Goal: Find specific page/section: Find specific page/section

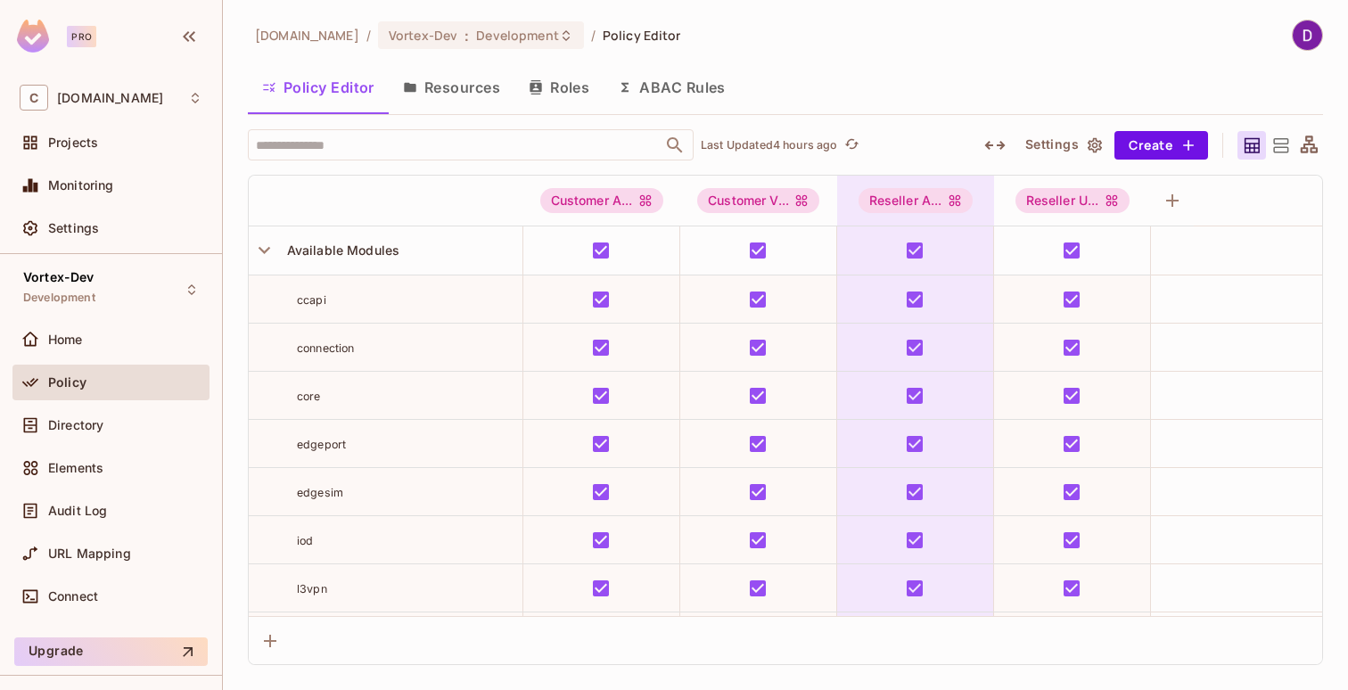
scroll to position [269, 0]
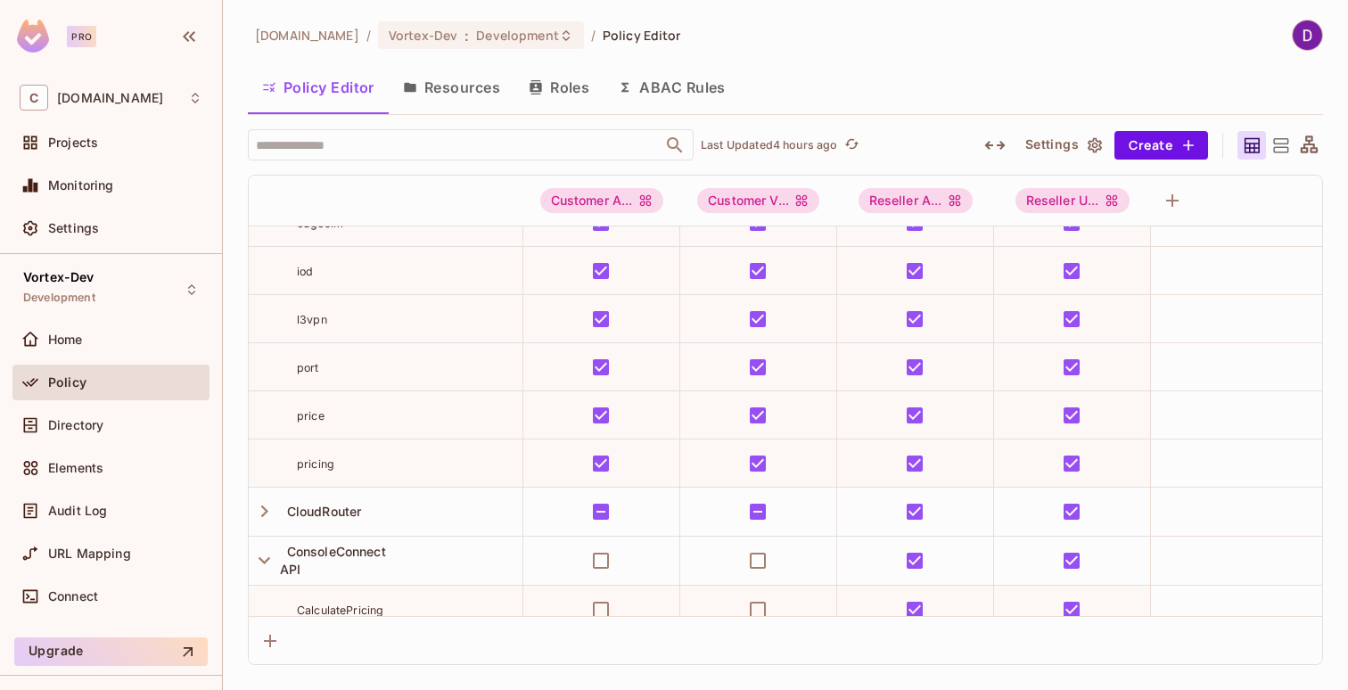
click at [482, 84] on button "Resources" at bounding box center [452, 87] width 126 height 45
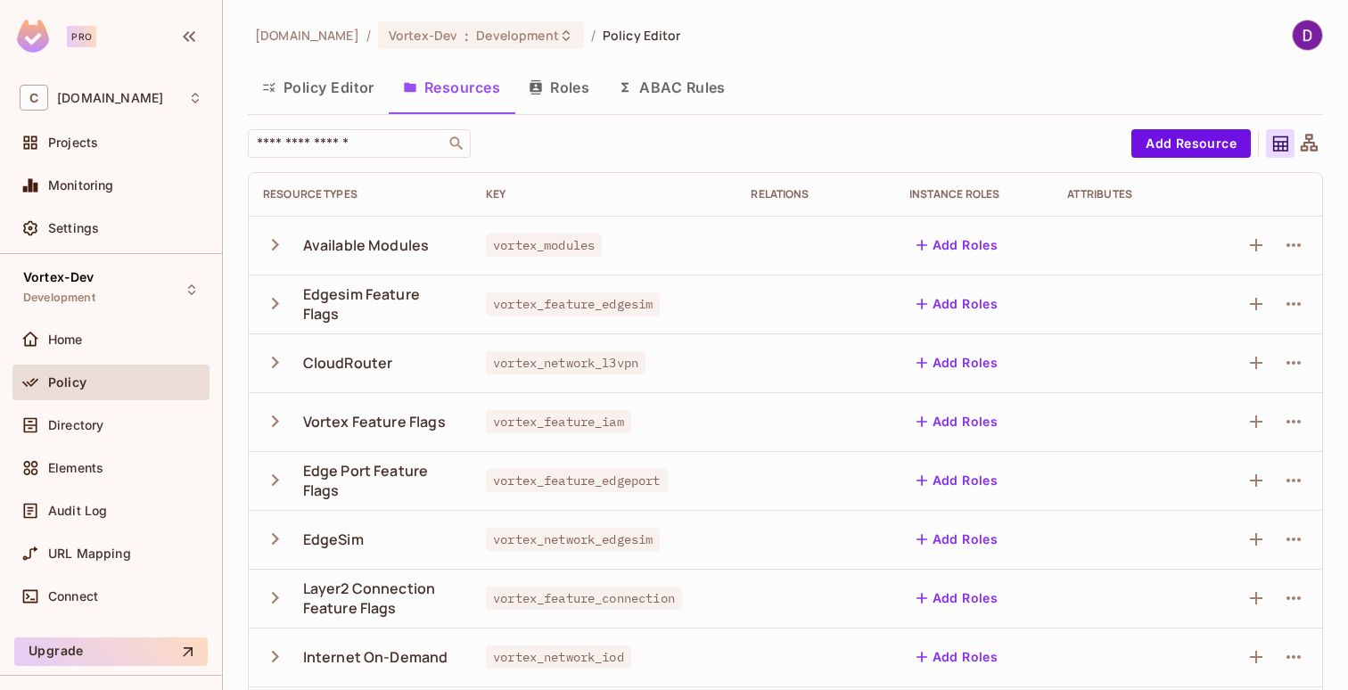
scroll to position [22, 0]
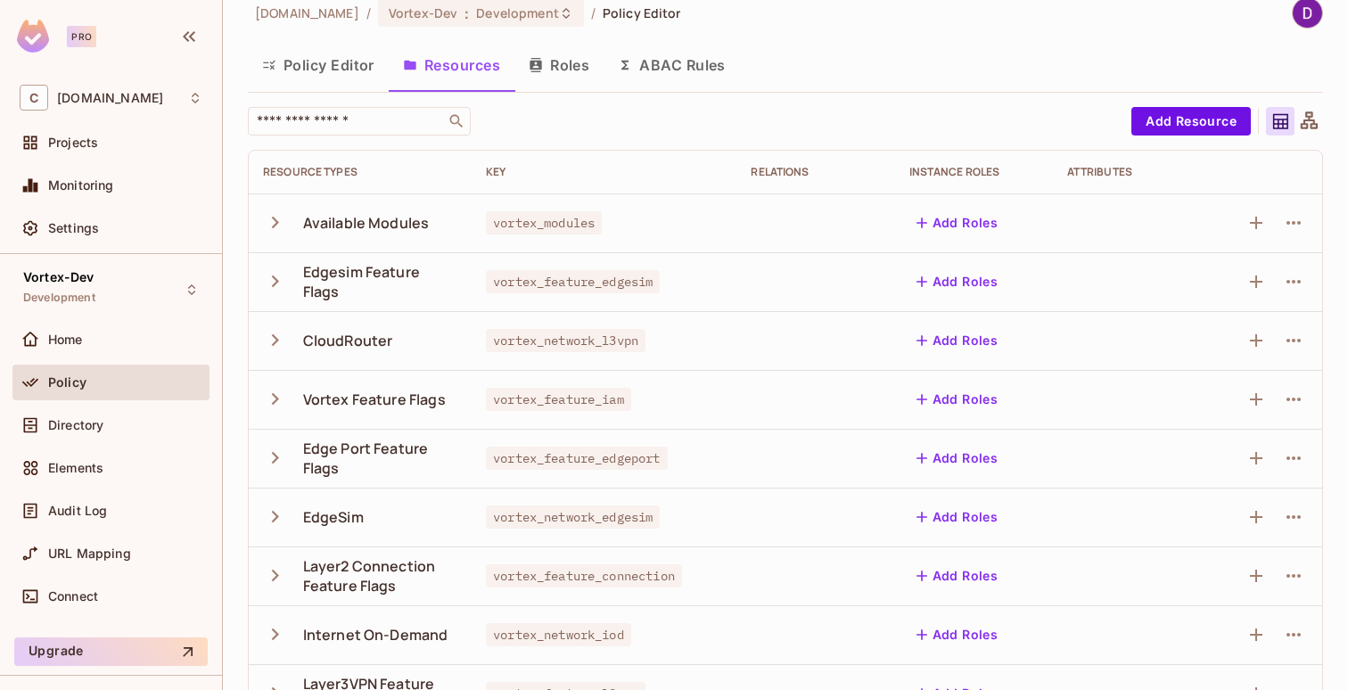
click at [282, 221] on icon "button" at bounding box center [275, 222] width 24 height 24
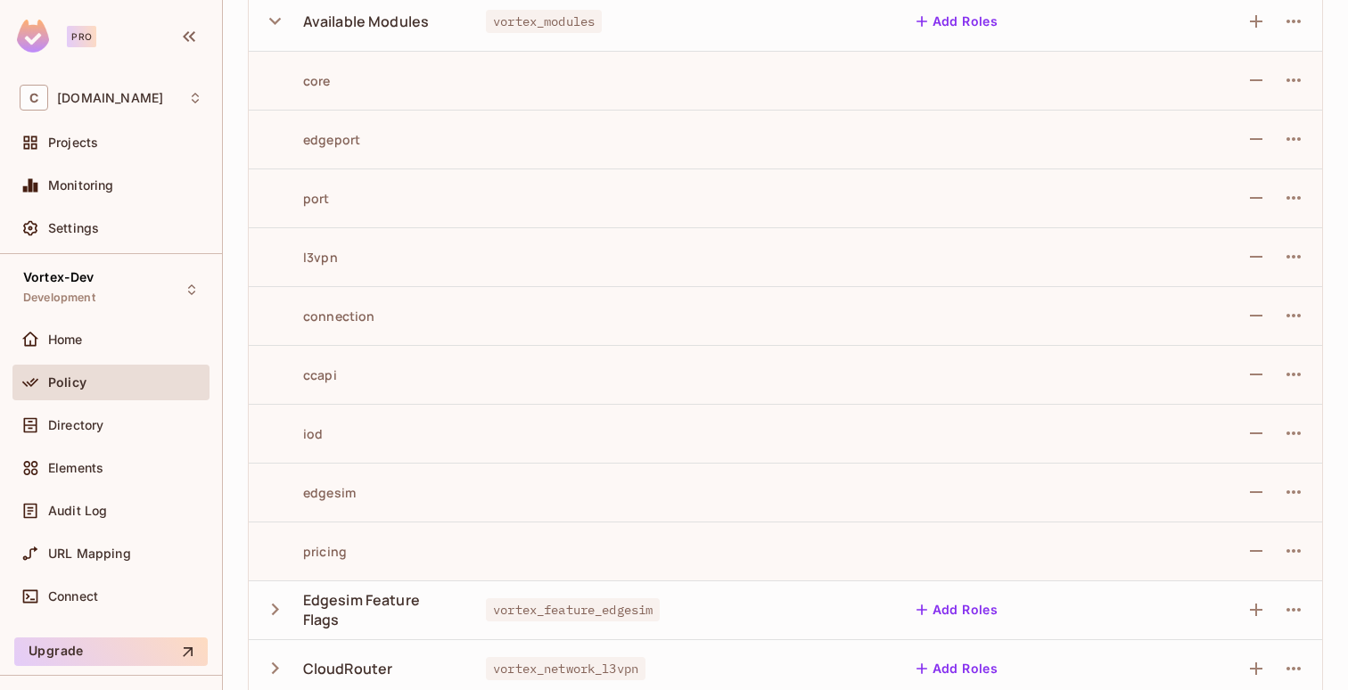
scroll to position [103, 0]
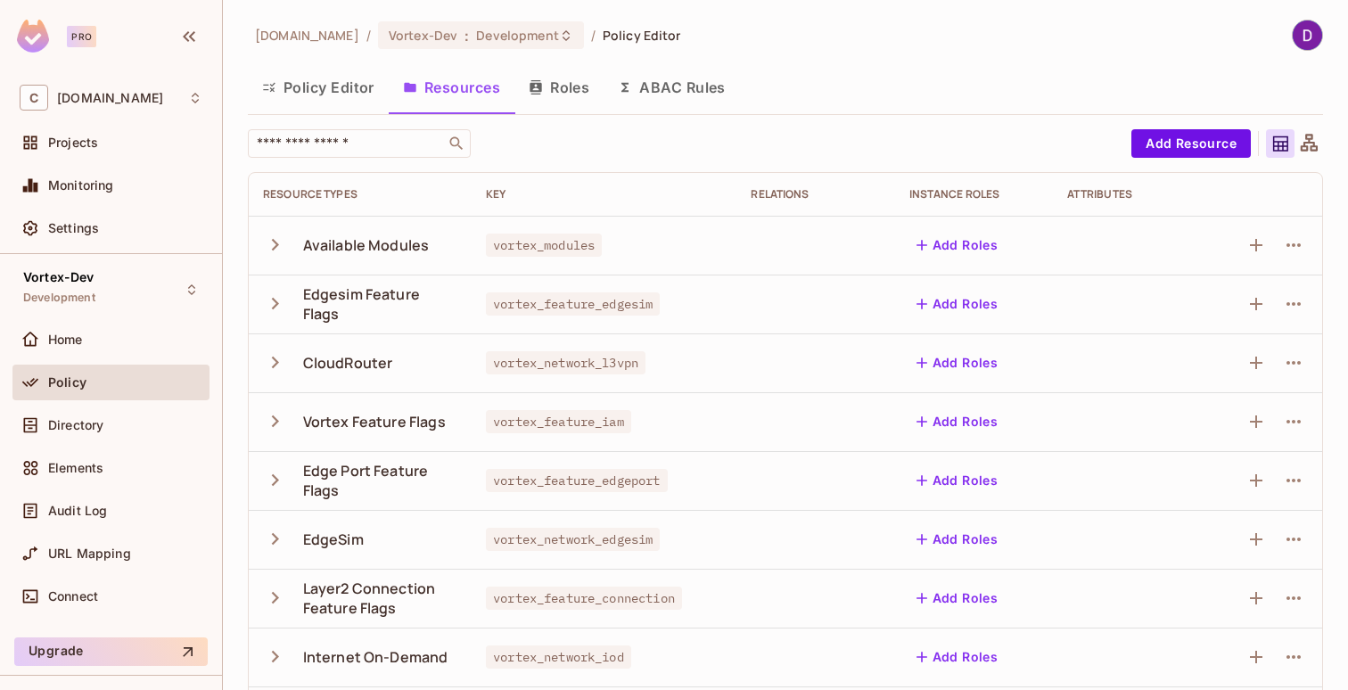
click at [336, 78] on button "Policy Editor" at bounding box center [318, 87] width 141 height 45
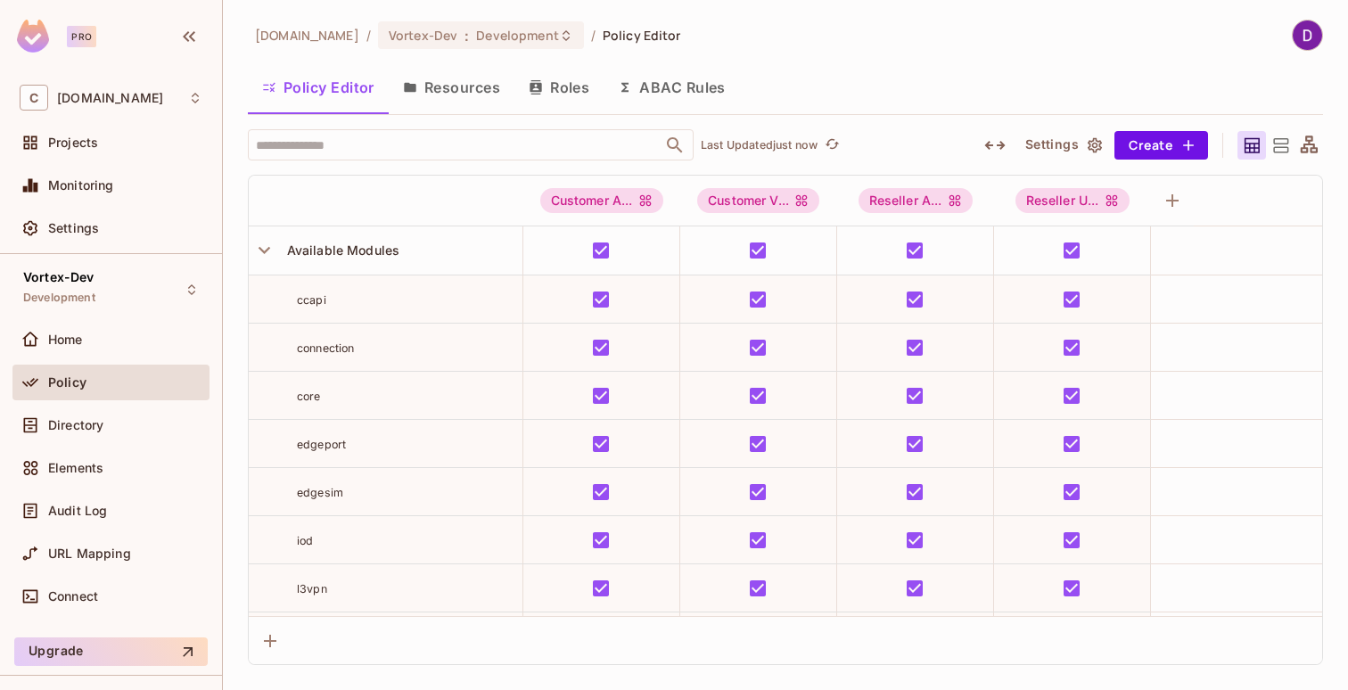
scroll to position [293, 0]
